Goal: Find specific fact: Find specific page/section

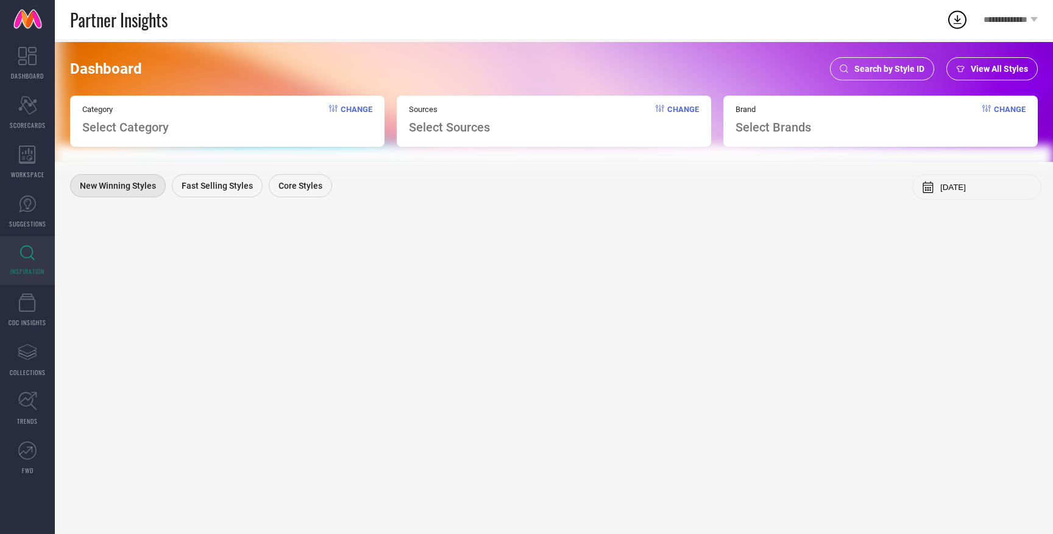
click at [874, 74] on span "Search by Style ID" at bounding box center [889, 69] width 70 height 10
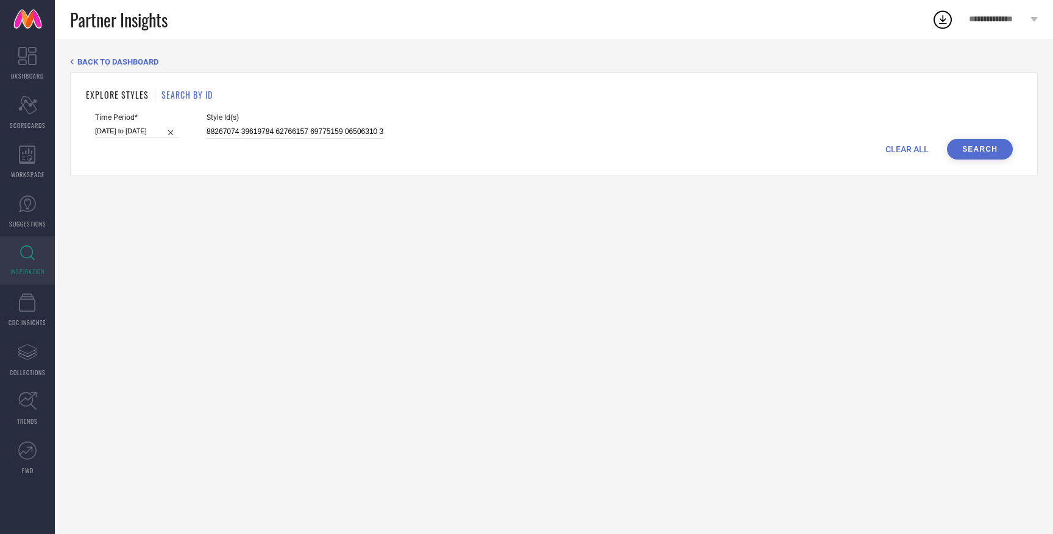
click at [901, 146] on span "CLEAR ALL" at bounding box center [906, 149] width 43 height 10
click at [334, 132] on input at bounding box center [295, 132] width 177 height 14
paste input "36624537 36621340 36621706 36622687 36621333 36621354 36622688 36622288 3661951…"
click at [268, 126] on input at bounding box center [295, 132] width 177 height 14
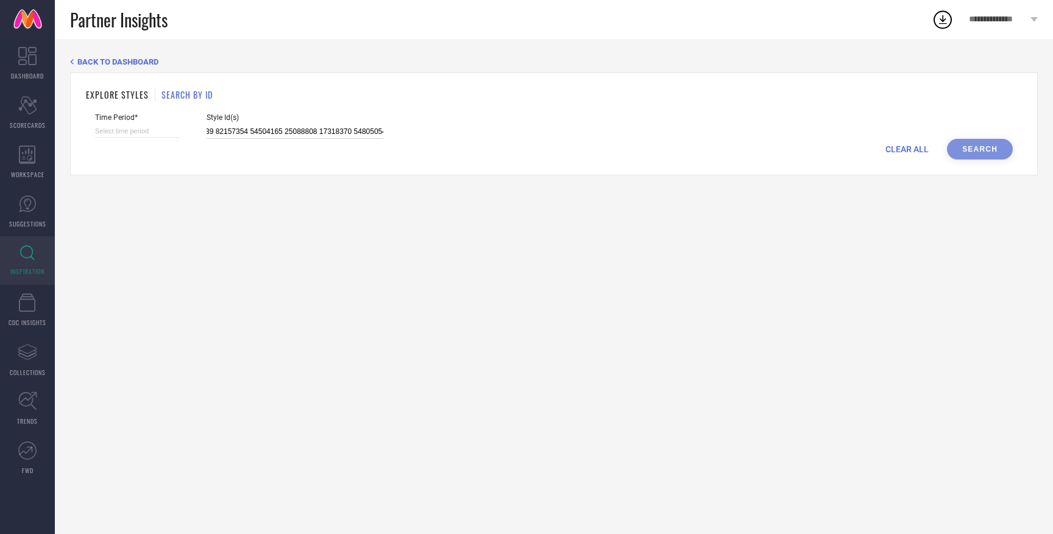
click at [268, 126] on input at bounding box center [295, 132] width 177 height 14
type input "36624537 36621340 36621706 36622687 36621333 36621354 36622688 36622288 3661951…"
